Goal: Task Accomplishment & Management: Use online tool/utility

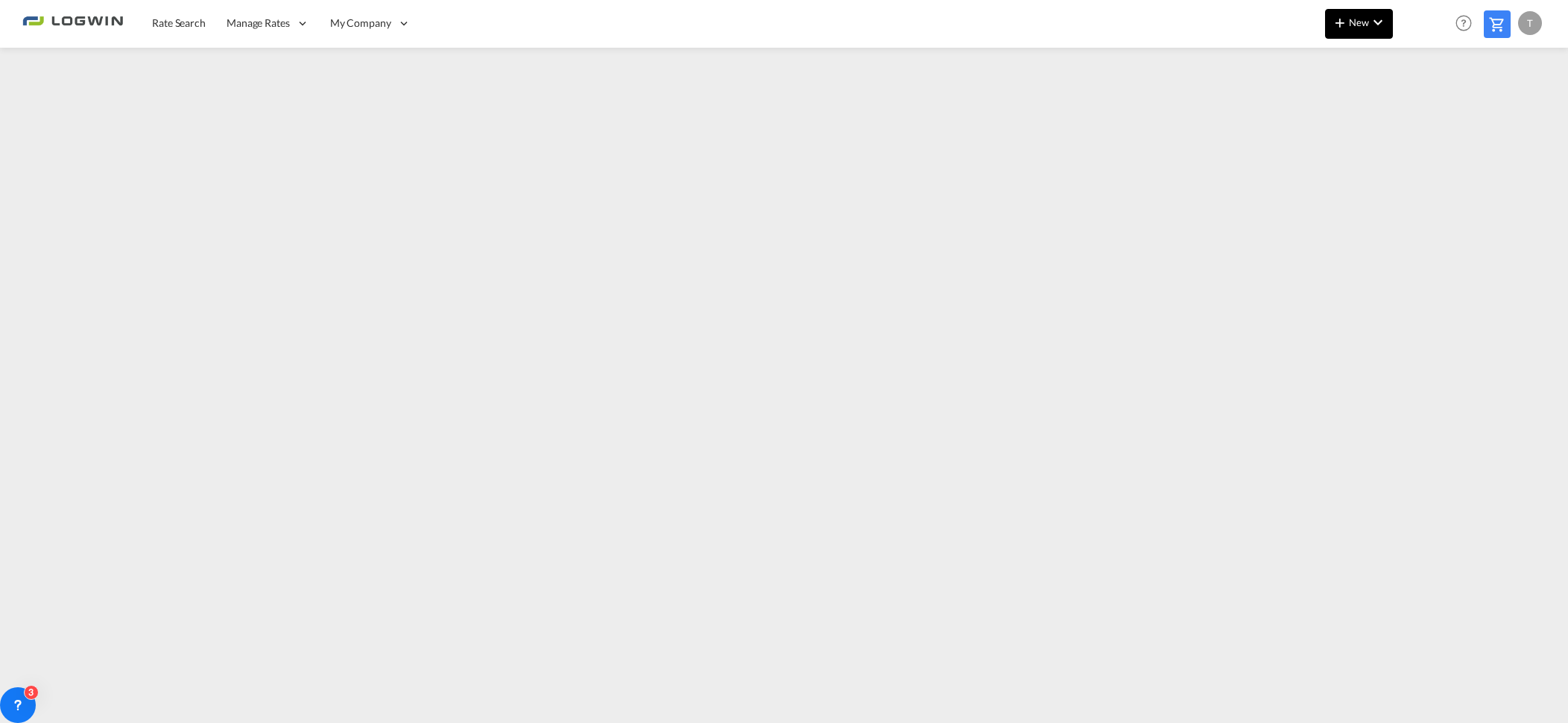
click at [1341, 27] on md-icon "icon-plus 400-fg" at bounding box center [1339, 22] width 18 height 18
click at [1423, 114] on span "Ratesheet" at bounding box center [1419, 112] width 16 height 30
click at [1363, 24] on span "New" at bounding box center [1356, 22] width 55 height 12
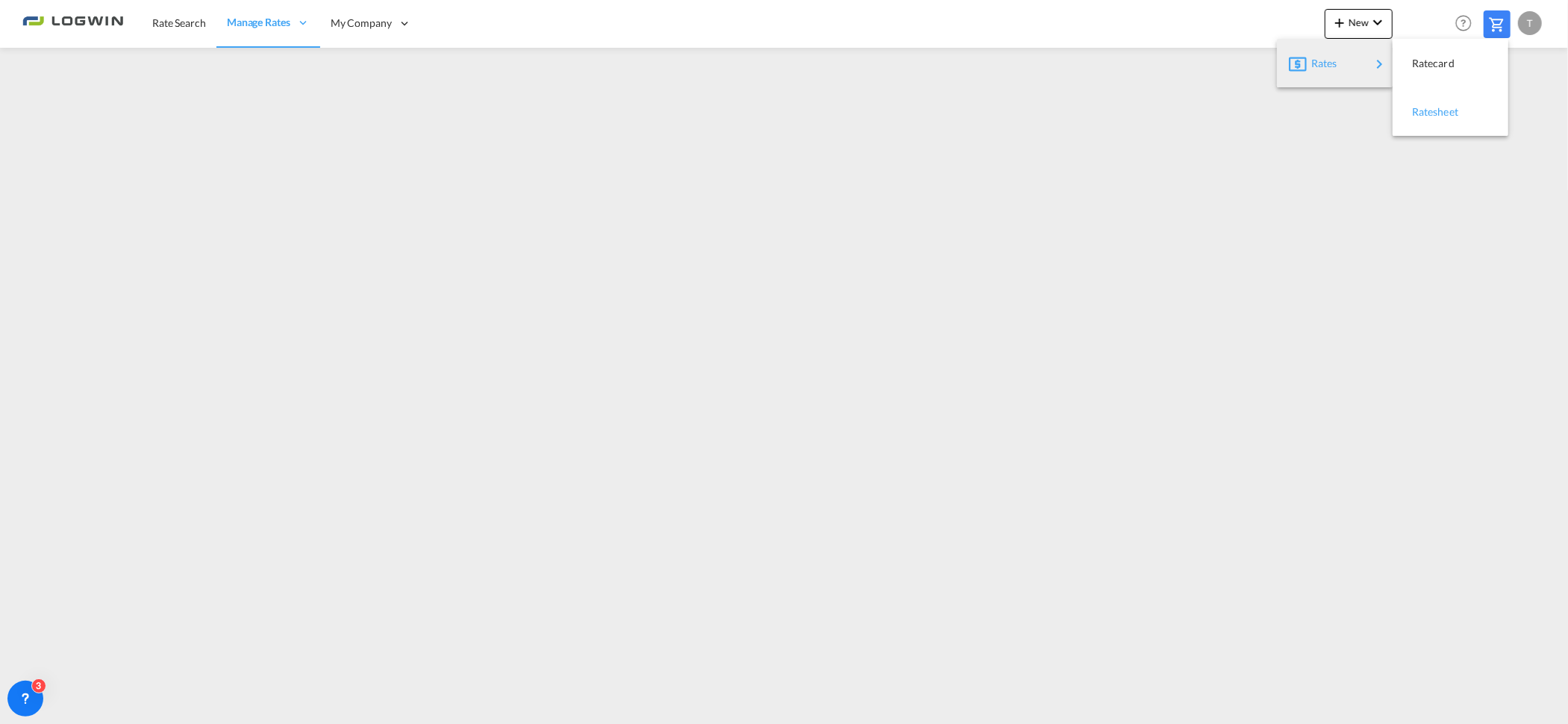
click at [1421, 112] on span "Ratesheet" at bounding box center [1419, 112] width 16 height 30
click at [1345, 25] on md-icon "icon-plus 400-fg" at bounding box center [1339, 22] width 18 height 18
click at [1429, 114] on span "Ratesheet" at bounding box center [1419, 112] width 16 height 30
click at [1348, 28] on md-icon "icon-plus 400-fg" at bounding box center [1339, 22] width 18 height 18
click at [1427, 128] on div "Ratesheet" at bounding box center [1439, 112] width 56 height 38
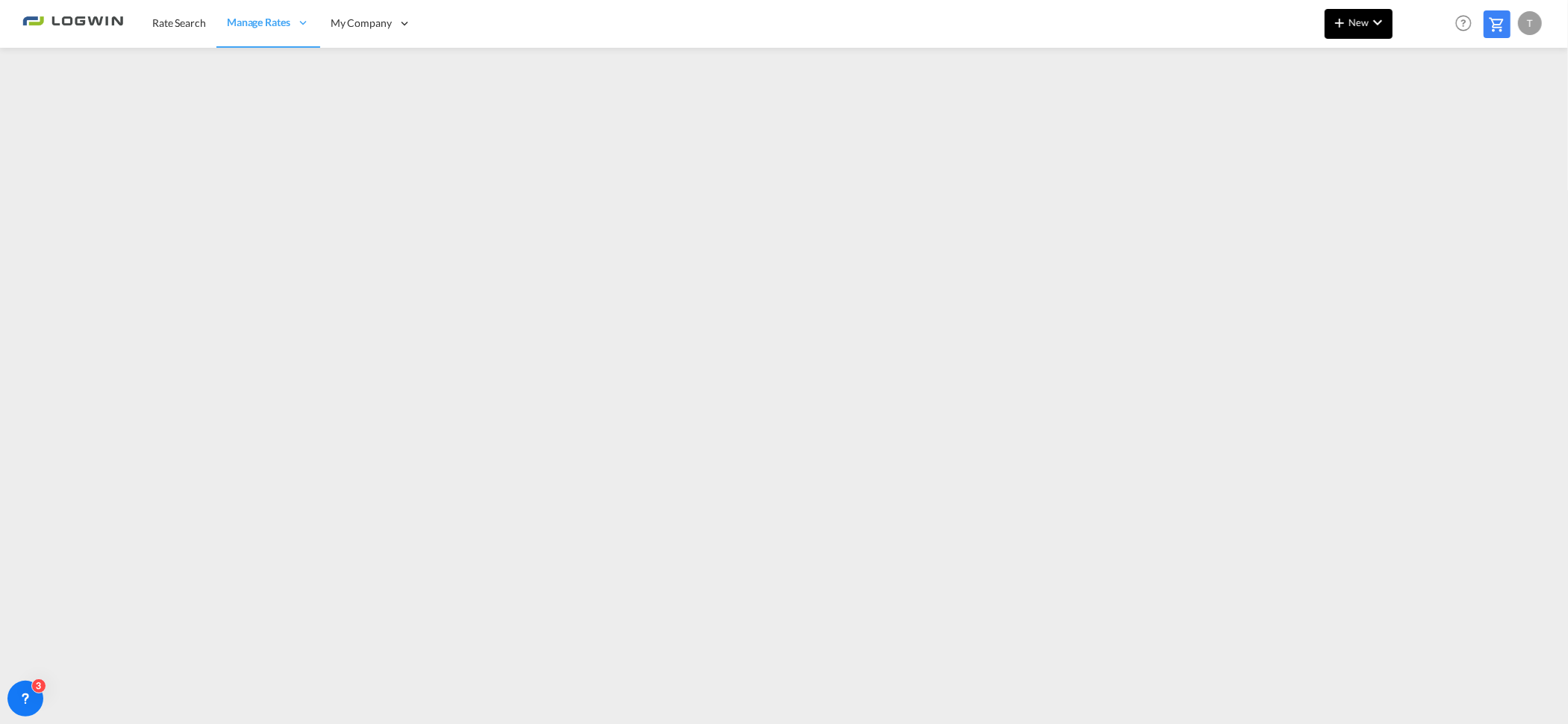
click at [1388, 16] on button "New" at bounding box center [1359, 24] width 68 height 30
click at [1416, 113] on span "Ratesheet" at bounding box center [1419, 112] width 16 height 30
click at [1382, 24] on md-icon "icon-chevron-down" at bounding box center [1378, 22] width 18 height 18
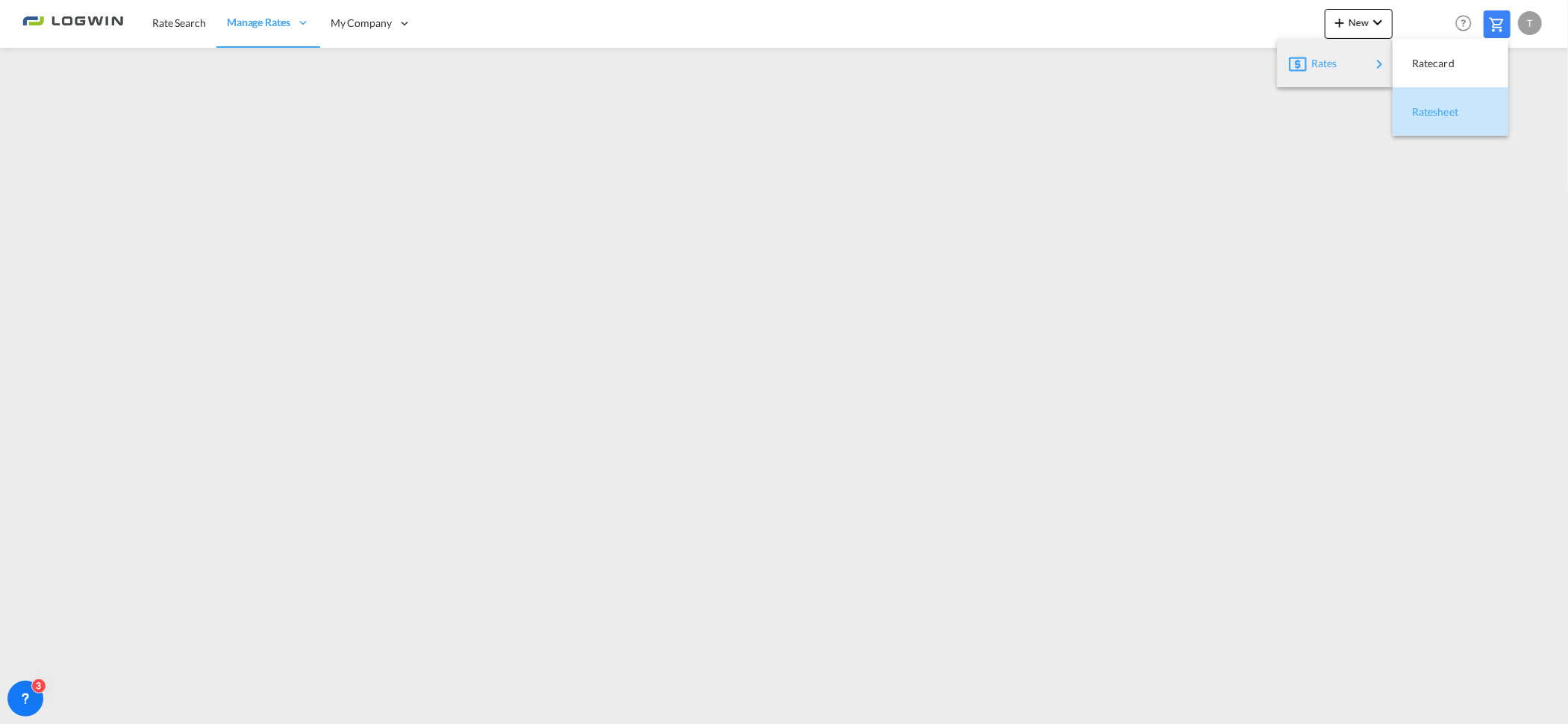
click at [1414, 106] on span "Ratesheet" at bounding box center [1419, 112] width 16 height 30
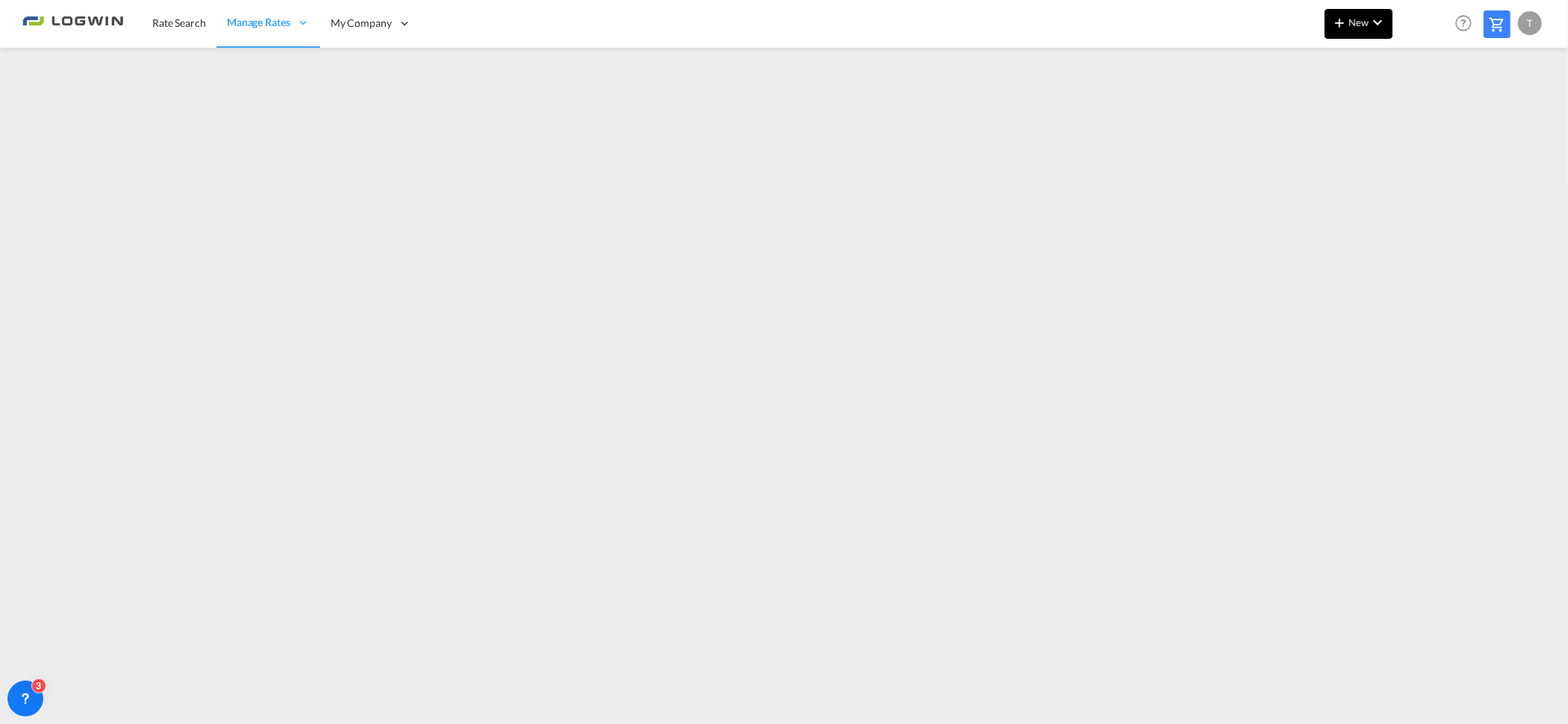
click at [1372, 20] on md-icon "icon-chevron-down" at bounding box center [1378, 22] width 18 height 18
click at [1441, 117] on div "Ratesheet" at bounding box center [1439, 112] width 56 height 38
click at [1351, 34] on button "New" at bounding box center [1359, 24] width 68 height 30
click at [1431, 243] on md-backdrop at bounding box center [784, 362] width 1568 height 724
click at [1366, 27] on button "New" at bounding box center [1359, 24] width 68 height 30
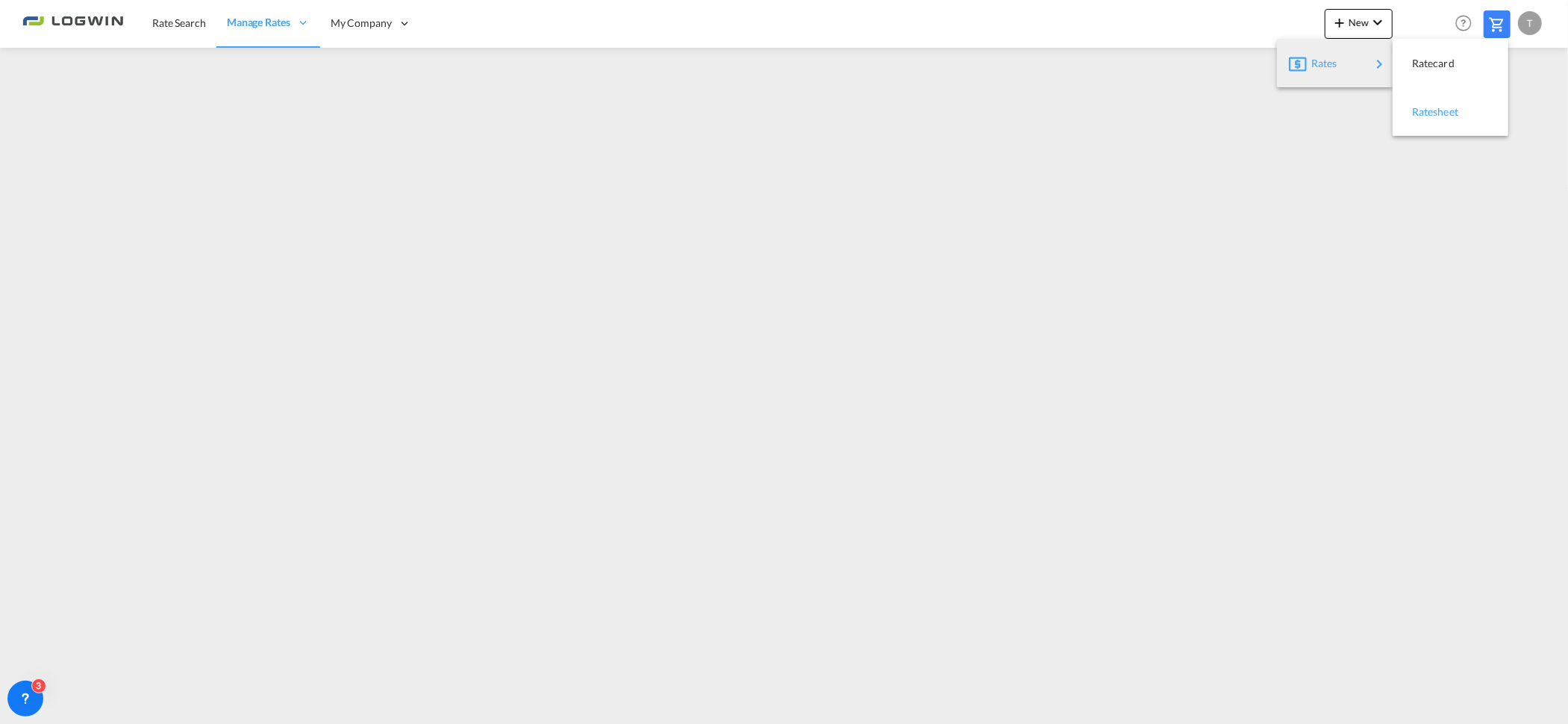
click at [1429, 117] on span "Ratesheet" at bounding box center [1419, 112] width 16 height 30
click at [1350, 20] on span "New" at bounding box center [1358, 22] width 56 height 12
click at [1423, 112] on span "Ratesheet" at bounding box center [1419, 112] width 16 height 30
